Goal: Task Accomplishment & Management: Use online tool/utility

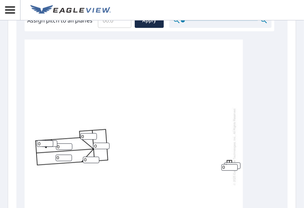
scroll to position [273, 0]
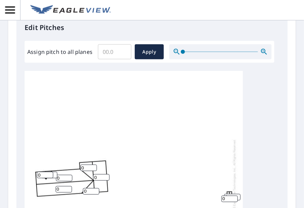
click at [117, 52] on input "Assign pitch to all planes" at bounding box center [114, 51] width 33 height 19
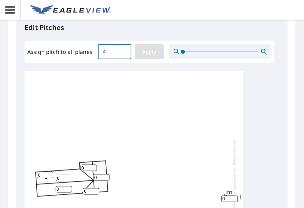
type input "4"
click at [152, 52] on span "Apply" at bounding box center [149, 52] width 18 height 9
type input "4"
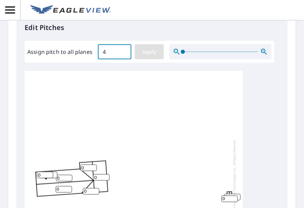
type input "4"
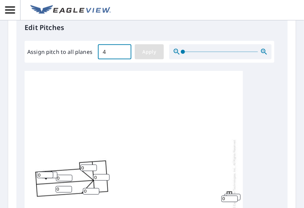
type input "4"
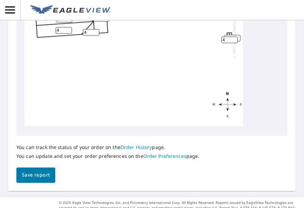
scroll to position [446, 0]
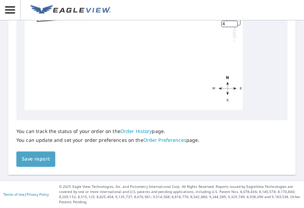
click at [42, 160] on span "Save report" at bounding box center [36, 159] width 28 height 9
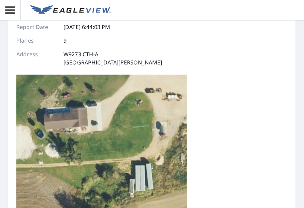
scroll to position [0, 0]
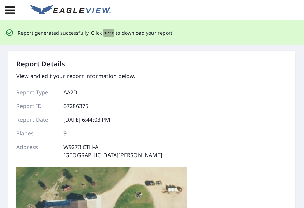
click at [106, 34] on span "here" at bounding box center [108, 33] width 11 height 9
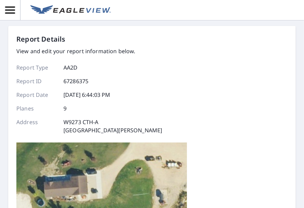
click at [31, 128] on p "Address" at bounding box center [36, 126] width 41 height 16
